Goal: Task Accomplishment & Management: Manage account settings

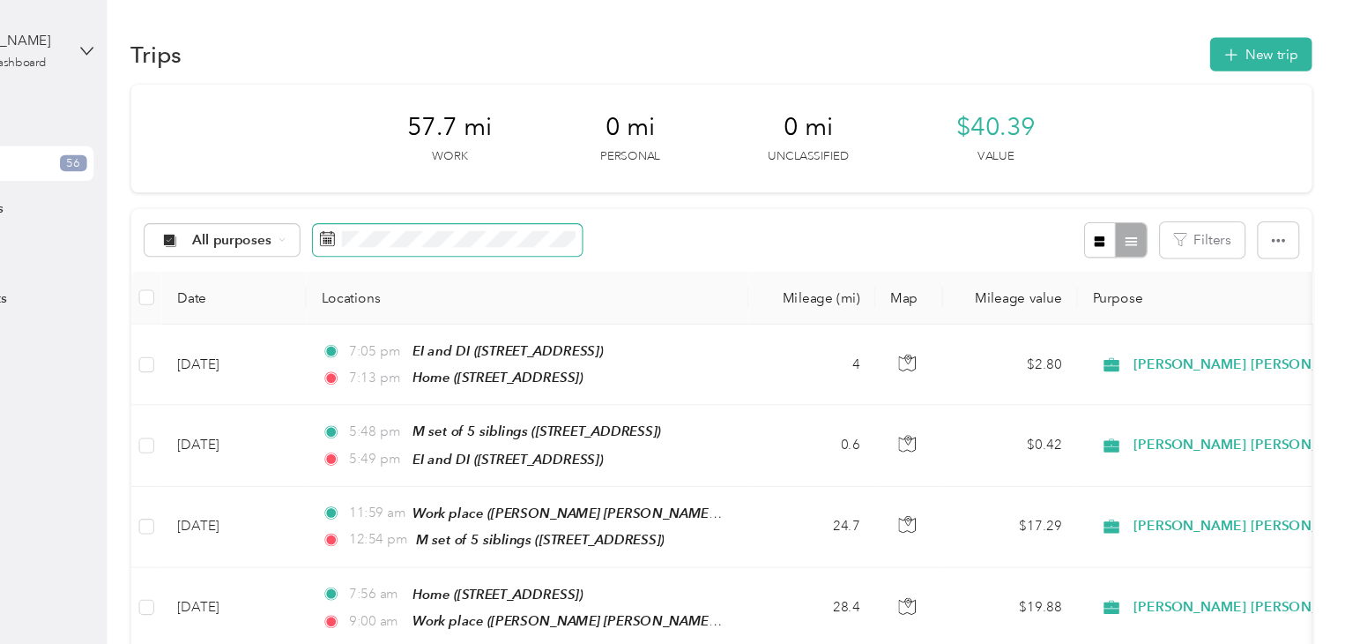
click at [457, 208] on span at bounding box center [522, 220] width 247 height 30
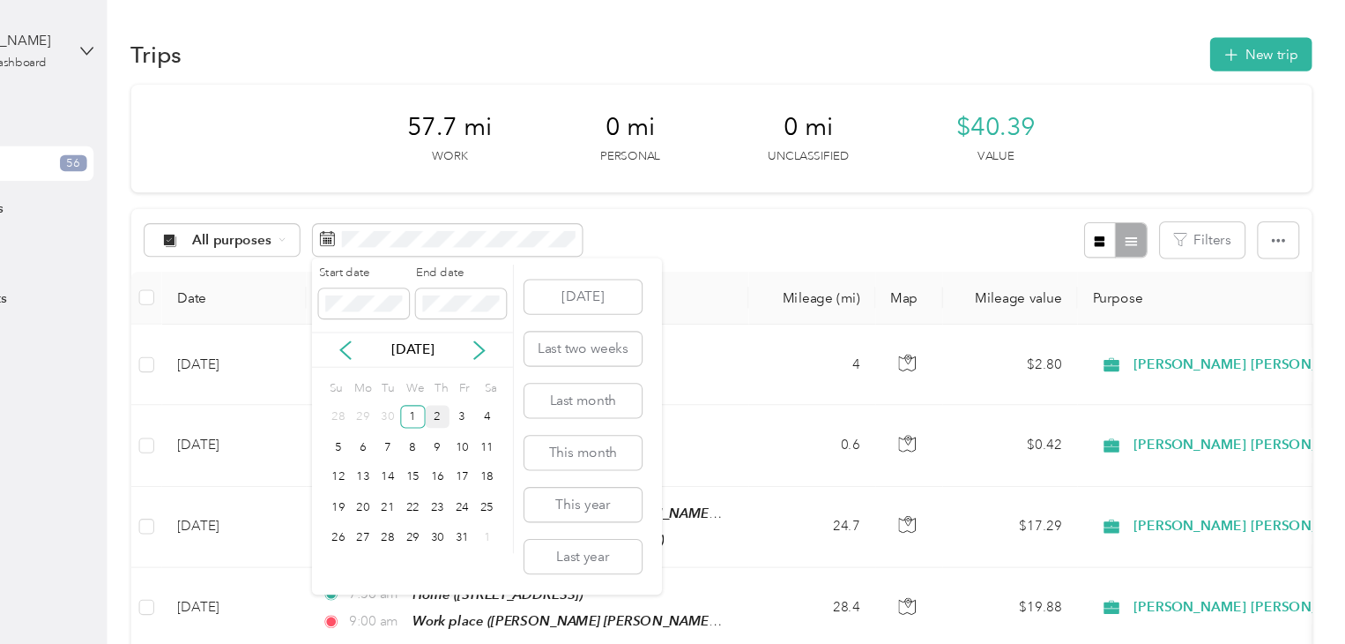
click at [512, 376] on div "2" at bounding box center [514, 382] width 23 height 22
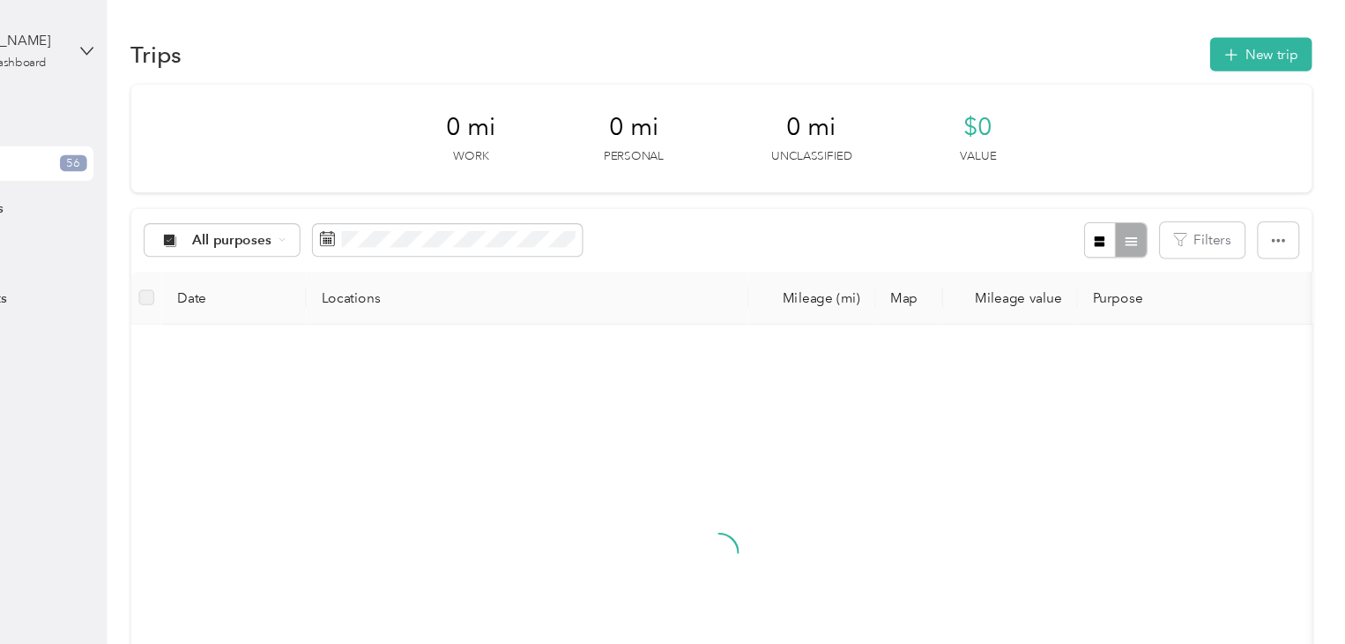
click at [512, 376] on div "2" at bounding box center [514, 381] width 23 height 22
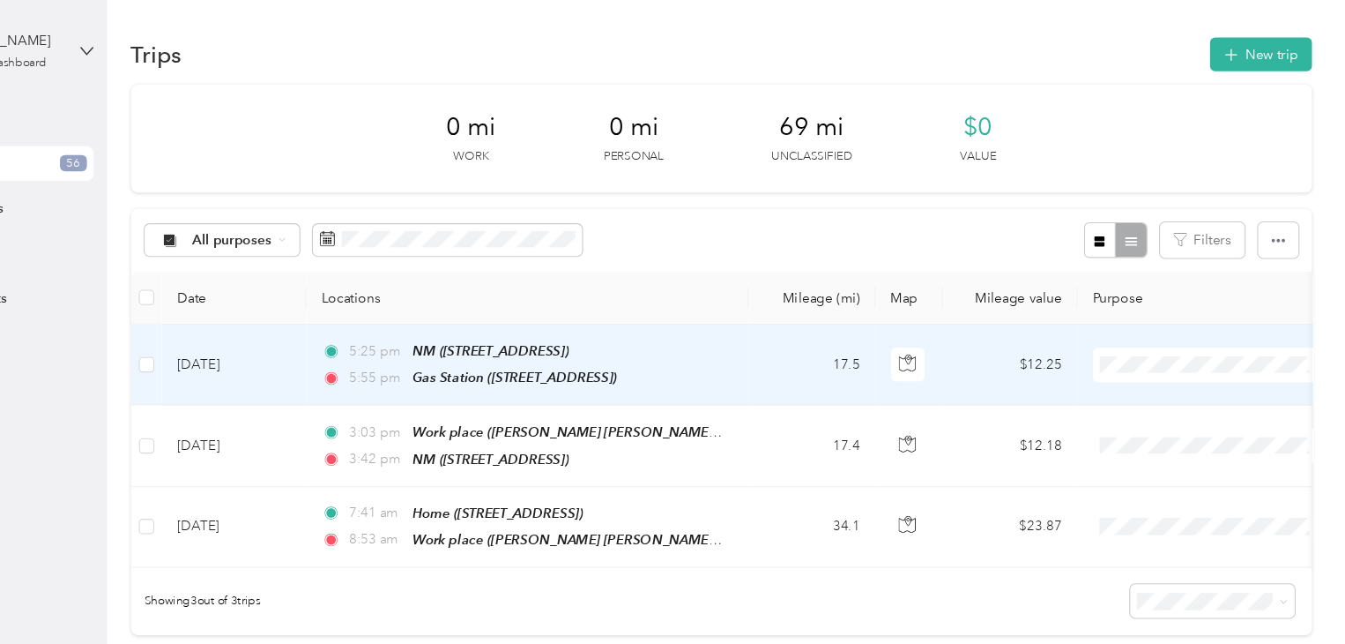
click at [342, 331] on td "[DATE]" at bounding box center [327, 334] width 132 height 74
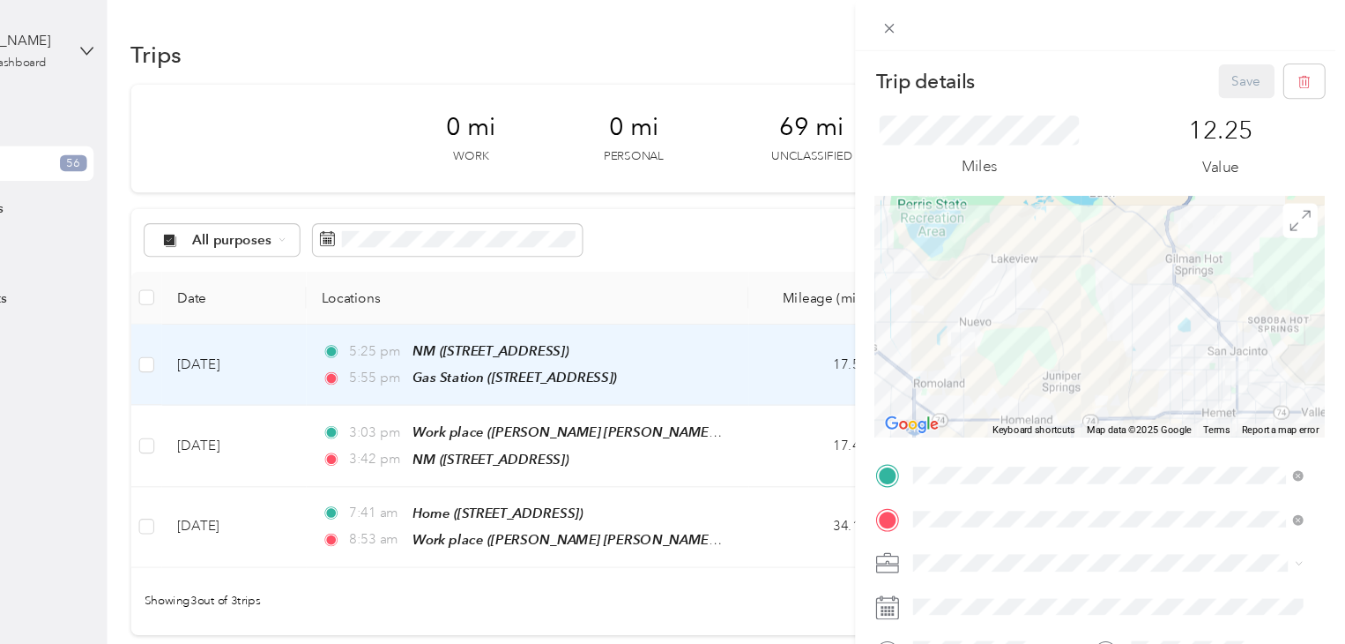
click at [1019, 270] on div "Home [STREET_ADDRESS]" at bounding box center [1039, 268] width 112 height 37
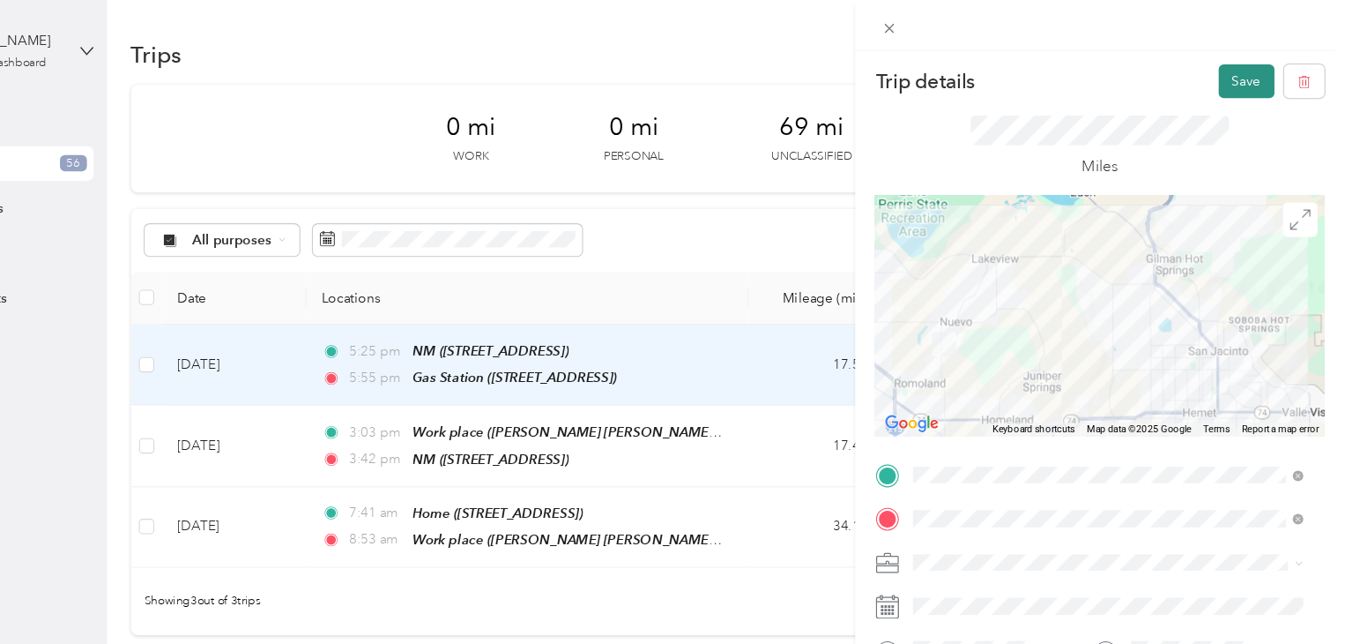
click at [1238, 78] on button "Save" at bounding box center [1255, 74] width 51 height 31
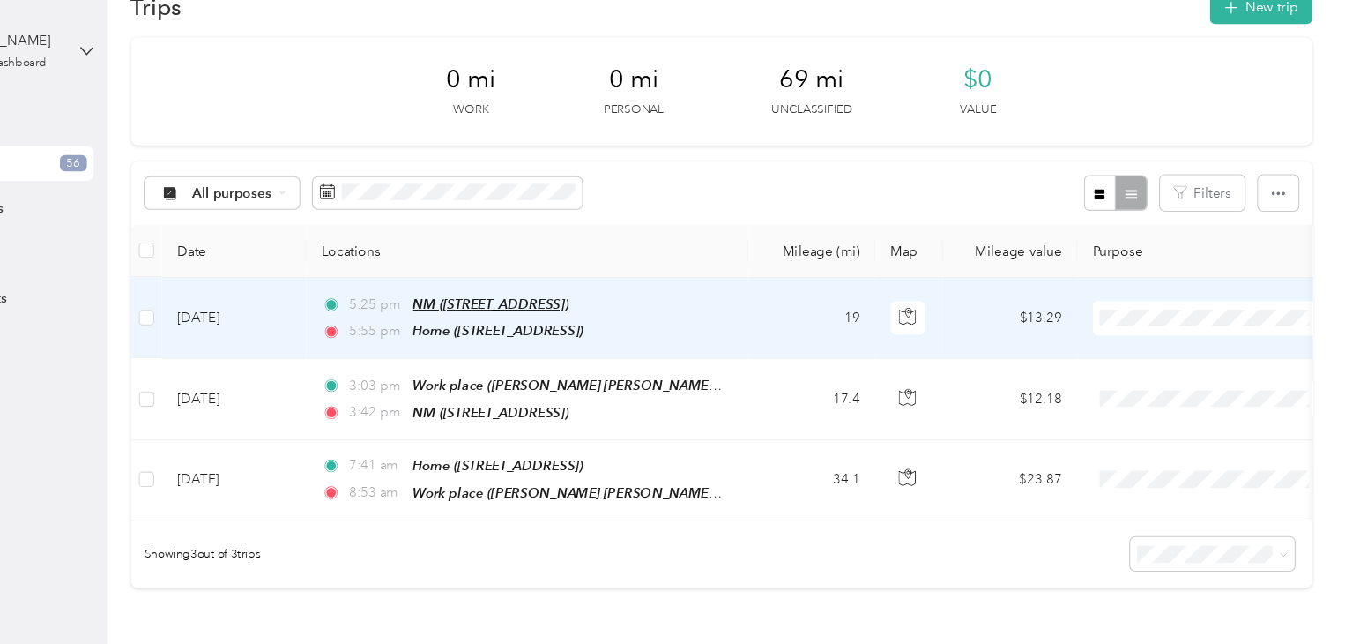
scroll to position [39, 0]
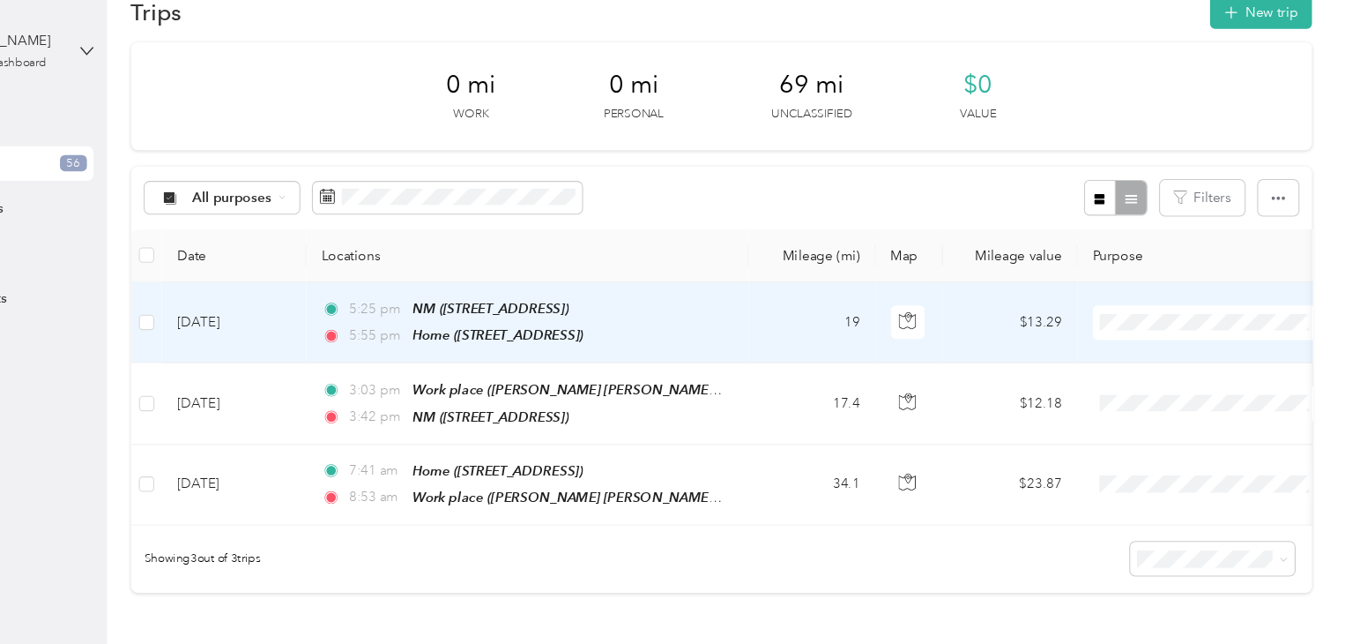
click at [1178, 332] on ol "[PERSON_NAME] [PERSON_NAME] Family Agency Personal" at bounding box center [1291, 332] width 355 height 62
click at [1158, 284] on tbody "[DATE] 5:25 pm NM ([STREET_ADDRESS]) 5:55 pm Home ([STREET_ADDRESS]) 19 $13.29 …" at bounding box center [963, 369] width 1460 height 223
click at [1177, 324] on span "[PERSON_NAME] [PERSON_NAME] Family Agency" at bounding box center [1307, 316] width 299 height 19
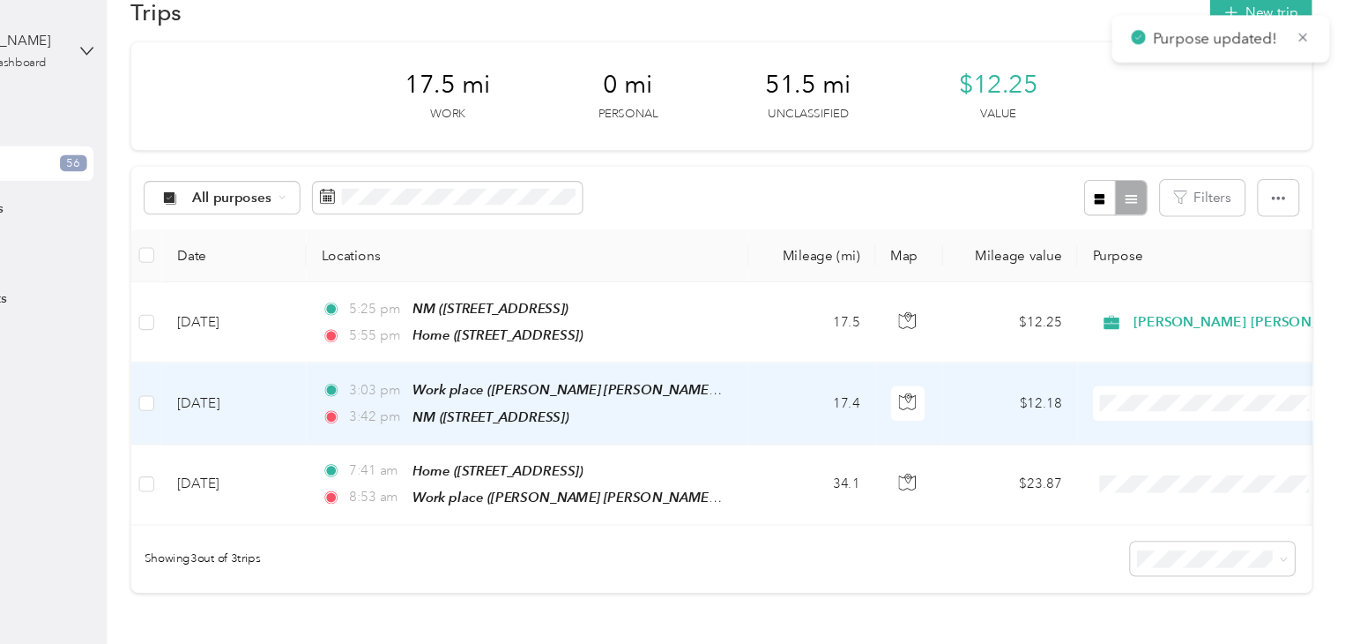
click at [1169, 398] on span "[PERSON_NAME] [PERSON_NAME] Family Agency" at bounding box center [1307, 397] width 299 height 19
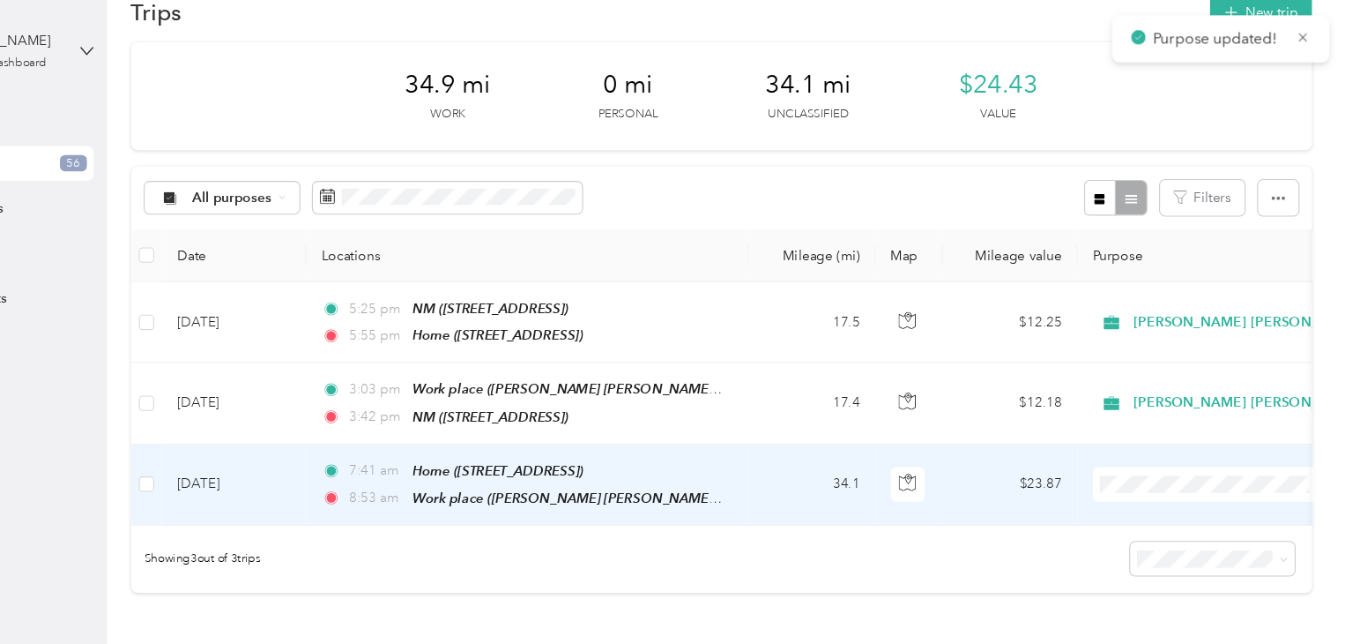
click at [1175, 468] on span "[PERSON_NAME] [PERSON_NAME] Family Agency" at bounding box center [1307, 460] width 299 height 19
